Goal: Information Seeking & Learning: Check status

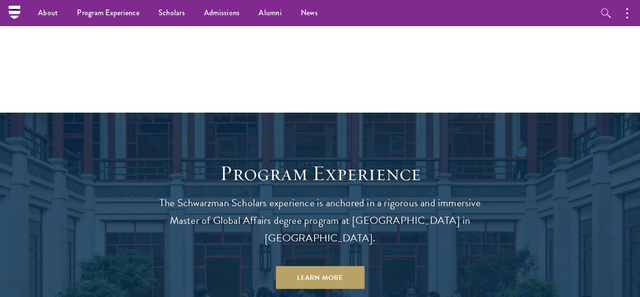
scroll to position [206, 0]
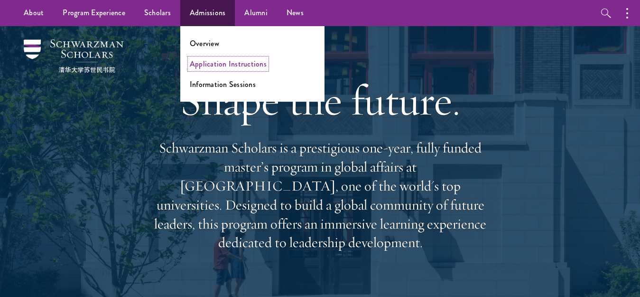
click at [211, 64] on link "Application Instructions" at bounding box center [228, 63] width 77 height 11
click at [209, 84] on link "Information Sessions" at bounding box center [223, 84] width 66 height 11
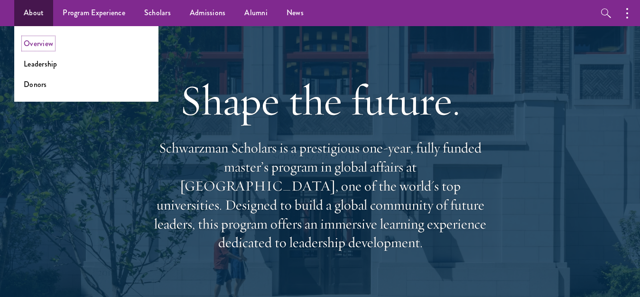
click at [46, 44] on link "Overview" at bounding box center [38, 43] width 29 height 11
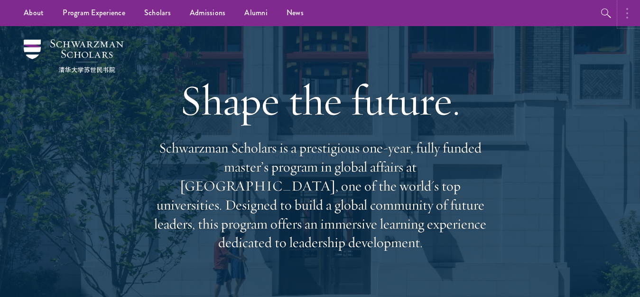
click at [626, 19] on button "button" at bounding box center [629, 13] width 21 height 26
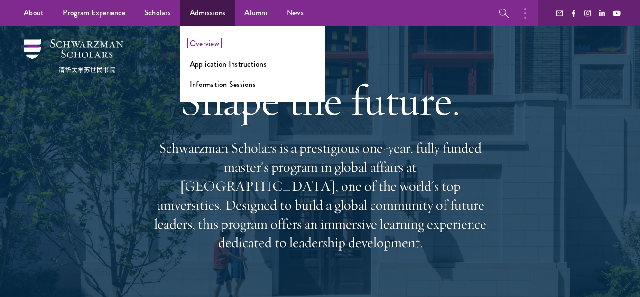
click at [204, 41] on link "Overview" at bounding box center [204, 43] width 29 height 11
click at [199, 7] on link "Admissions" at bounding box center [207, 13] width 55 height 26
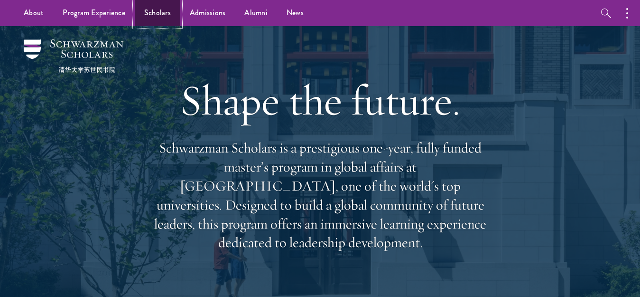
click at [154, 20] on link "Scholars" at bounding box center [158, 13] width 46 height 26
click at [602, 13] on icon "button" at bounding box center [606, 13] width 10 height 9
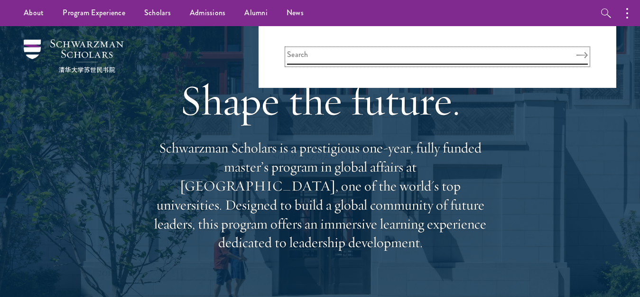
click at [514, 51] on input "search" at bounding box center [437, 57] width 301 height 16
click at [584, 54] on icon "Search" at bounding box center [586, 55] width 11 height 7
click at [366, 56] on input "aplication status chack" at bounding box center [437, 57] width 301 height 16
type input "a"
type input "admission portral loag in"
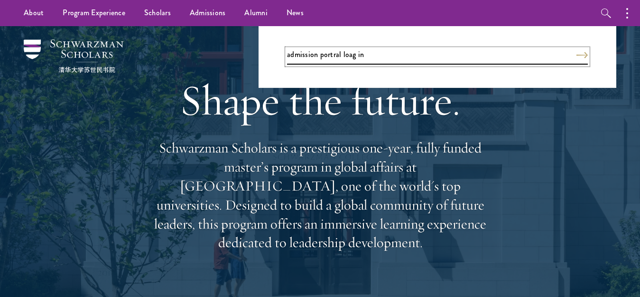
click at [576, 52] on button "Search" at bounding box center [581, 55] width 11 height 7
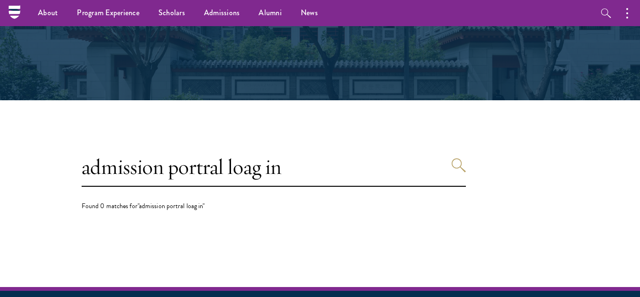
scroll to position [140, 0]
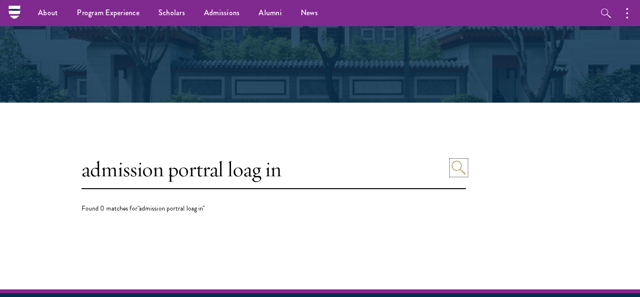
click at [455, 170] on use "Search" at bounding box center [459, 167] width 14 height 14
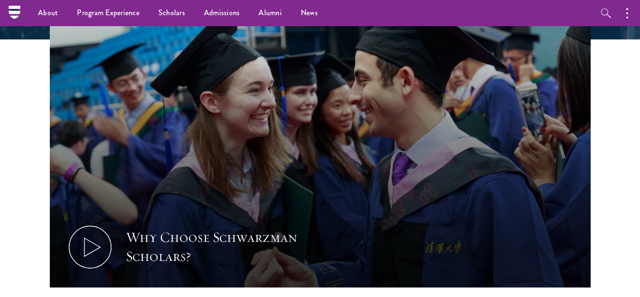
scroll to position [306, 0]
